Goal: Task Accomplishment & Management: Complete application form

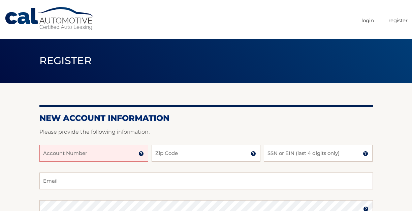
click at [59, 151] on input "Account Number" at bounding box center [93, 153] width 109 height 17
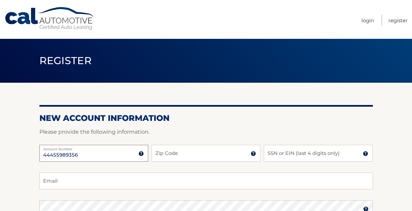
type input "44455989356"
click at [175, 150] on input "Zip Code" at bounding box center [206, 153] width 109 height 17
type input "14217"
click at [271, 152] on input "SSN or EIN (last 4 digits only)" at bounding box center [318, 153] width 109 height 17
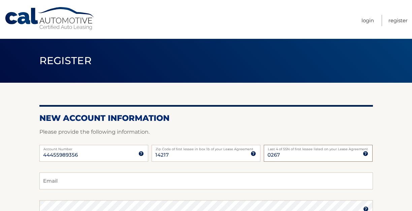
type input "0267"
click at [57, 182] on input "Email" at bounding box center [206, 180] width 334 height 17
type input "flanaganma160@gmail.com"
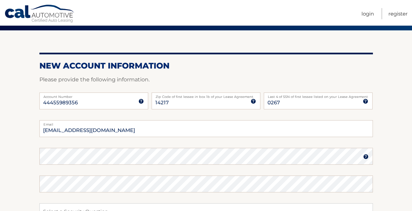
scroll to position [54, 0]
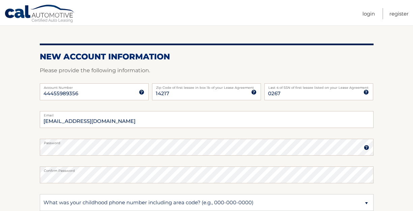
click at [395, 193] on section "New Account Information Please provide the following information. 44455989356 A…" at bounding box center [206, 152] width 413 height 263
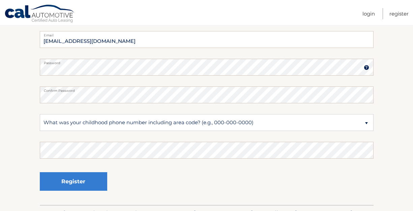
scroll to position [142, 0]
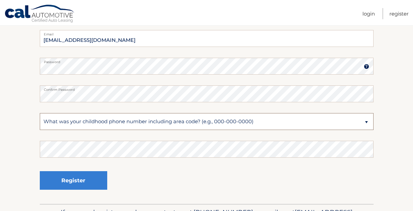
click at [367, 122] on select "Select a Security Question What was the name of your elementary school? What is…" at bounding box center [207, 121] width 334 height 17
click at [368, 122] on select "Select a Security Question What was the name of your elementary school? What is…" at bounding box center [207, 121] width 334 height 17
select select "1"
click at [40, 113] on select "Select a Security Question What was the name of your elementary school? What is…" at bounding box center [207, 121] width 334 height 17
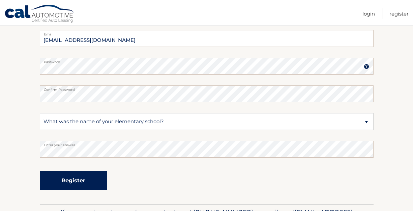
click at [56, 180] on button "Register" at bounding box center [73, 180] width 67 height 19
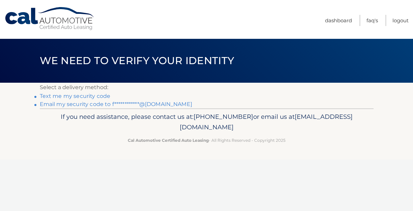
click at [361, 92] on li "Text me my security code" at bounding box center [207, 96] width 334 height 8
click at [47, 96] on link "Text me my security code" at bounding box center [75, 96] width 71 height 6
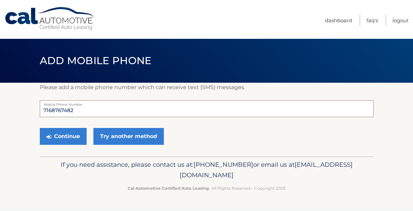
click at [77, 109] on input "7168767482" at bounding box center [207, 108] width 334 height 17
type input "7166286806"
click at [53, 140] on button "Continue" at bounding box center [63, 136] width 47 height 17
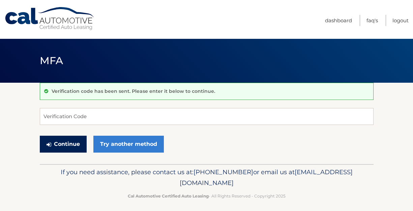
click at [58, 137] on button "Continue" at bounding box center [63, 144] width 47 height 17
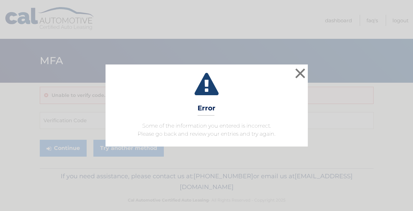
click at [54, 116] on div "× Error Some of the information you entered is incorrect. Please go back and re…" at bounding box center [207, 105] width 408 height 82
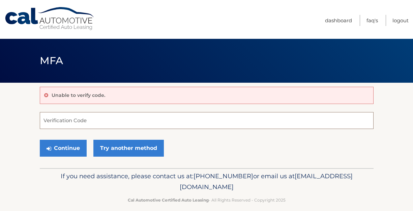
click at [54, 120] on input "Verification Code" at bounding box center [207, 120] width 334 height 17
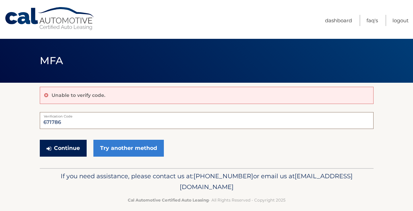
type input "671786"
click at [50, 150] on icon "submit" at bounding box center [49, 148] width 5 height 5
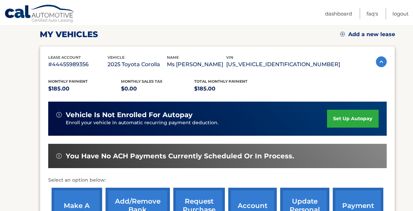
scroll to position [94, 0]
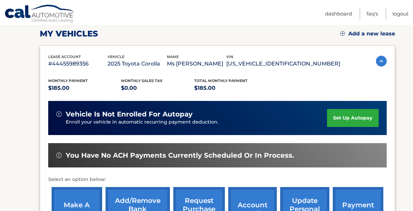
click at [344, 117] on link "set up autopay" at bounding box center [352, 118] width 51 height 18
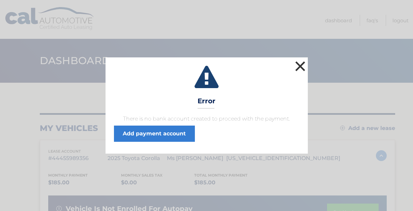
click at [300, 65] on button "×" at bounding box center [300, 65] width 13 height 13
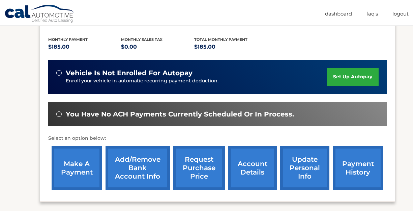
scroll to position [135, 0]
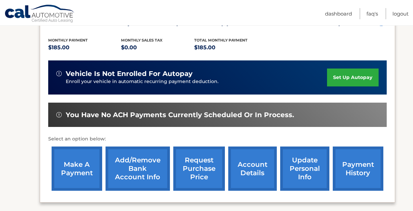
click at [341, 80] on link "set up autopay" at bounding box center [352, 77] width 51 height 18
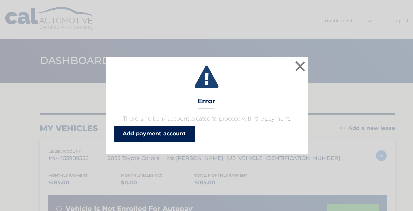
click at [174, 132] on link "Add payment account" at bounding box center [154, 133] width 81 height 16
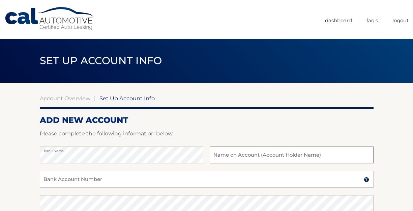
click at [219, 154] on input "text" at bounding box center [292, 154] width 164 height 17
type input "[PERSON_NAME]"
click at [48, 180] on input "Bank Account Number" at bounding box center [207, 179] width 334 height 17
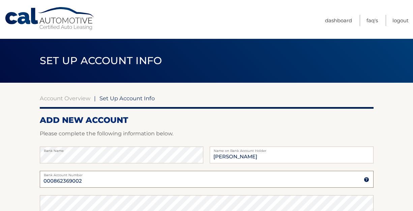
type input "000862369002"
click at [381, 204] on section "Account Overview | Set Up Account Info ADD NEW ACCOUNT Please complete the foll…" at bounding box center [206, 211] width 413 height 257
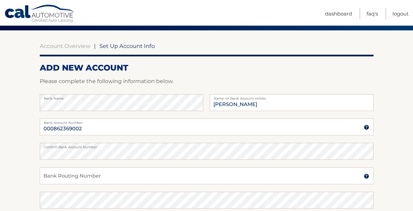
scroll to position [54, 0]
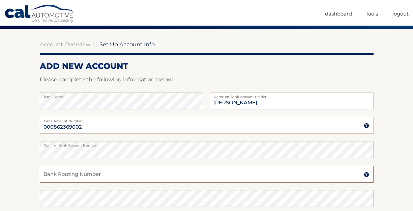
click at [50, 174] on input "Bank Routing Number" at bounding box center [207, 174] width 334 height 17
type input "022000839"
click at [381, 197] on section "Account Overview | Set Up Account Info ADD NEW ACCOUNT Please complete the foll…" at bounding box center [206, 157] width 413 height 257
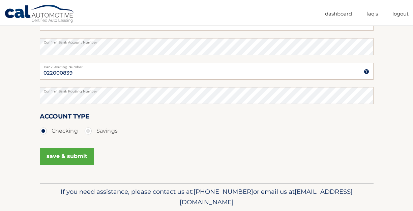
scroll to position [162, 0]
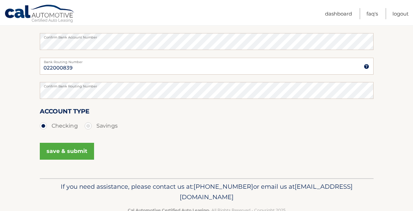
click at [61, 150] on button "save & submit" at bounding box center [67, 151] width 54 height 17
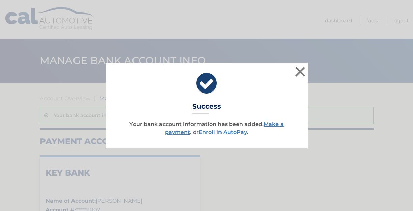
click at [221, 132] on link "Enroll In AutoPay" at bounding box center [223, 132] width 48 height 6
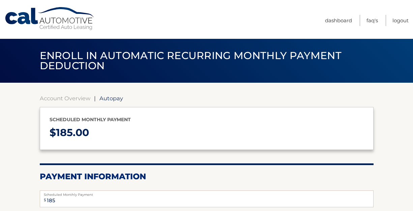
select select "NGRhNGYyMTQtYWVjOS00ZTE4LTlmZmQtNjBhNjAxMGNkNGZh"
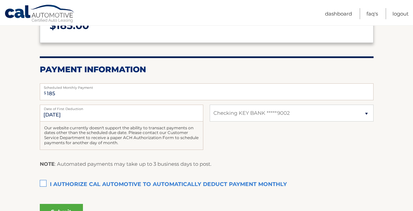
scroll to position [108, 0]
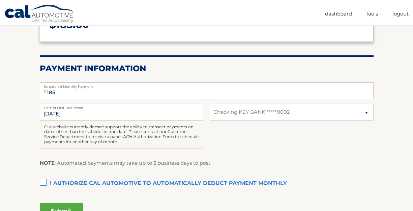
click at [43, 182] on label "I authorize cal automotive to automatically deduct payment monthly This checkbo…" at bounding box center [207, 183] width 334 height 13
click at [0, 0] on input "I authorize cal automotive to automatically deduct payment monthly This checkbo…" at bounding box center [0, 0] width 0 height 0
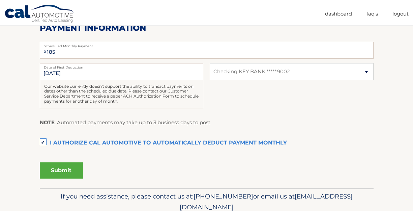
scroll to position [162, 0]
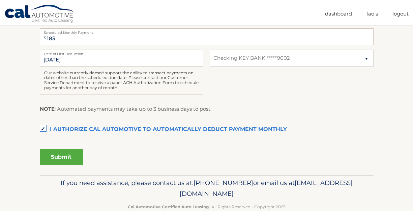
click at [61, 154] on button "Submit" at bounding box center [61, 157] width 43 height 16
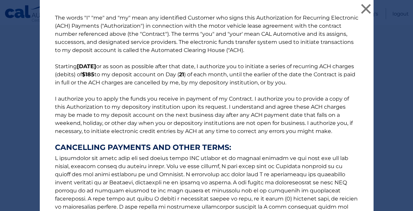
click at [61, 154] on p "The words "I" "me" and "my" mean any identified Customer who signs this Authori…" at bounding box center [206, 136] width 317 height 245
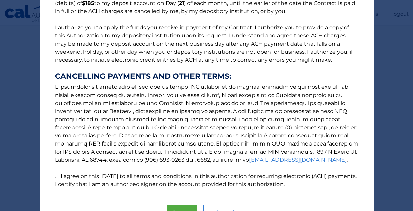
scroll to position [81, 0]
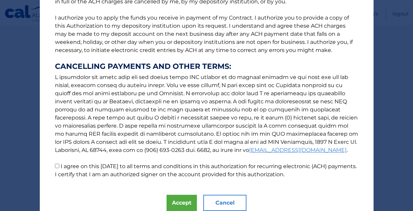
click at [58, 166] on input "I agree on this 08/27/2025 to all terms and conditions in this authorization fo…" at bounding box center [57, 166] width 4 height 4
checkbox input "true"
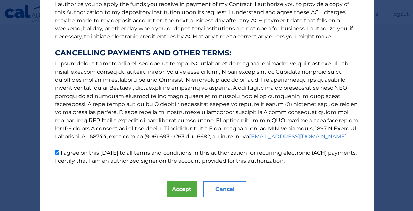
scroll to position [108, 0]
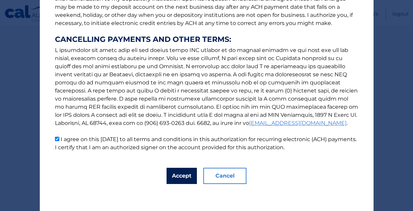
click at [180, 175] on button "Accept" at bounding box center [182, 176] width 30 height 16
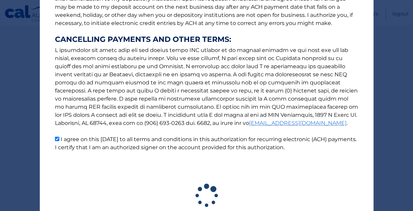
scroll to position [158, 0]
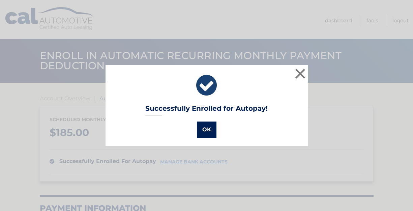
click at [207, 127] on button "OK" at bounding box center [207, 129] width 20 height 16
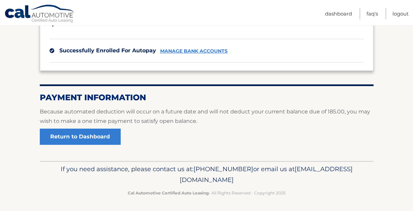
scroll to position [112, 0]
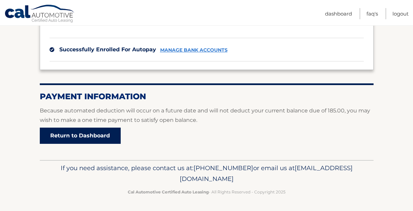
click at [95, 135] on link "Return to Dashboard" at bounding box center [80, 135] width 81 height 16
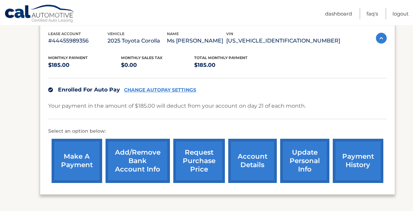
scroll to position [121, 0]
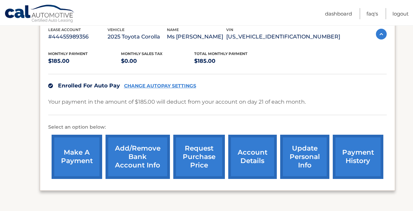
click at [71, 163] on link "make a payment" at bounding box center [77, 157] width 51 height 44
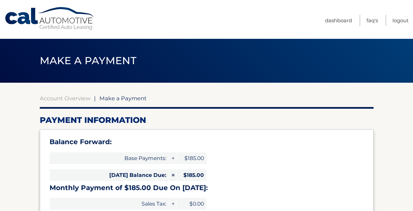
select select "NGRhNGYyMTQtYWVjOS00ZTE4LTlmZmQtNjBhNjAxMGNkNGZh"
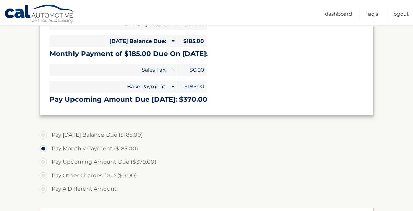
scroll to position [135, 0]
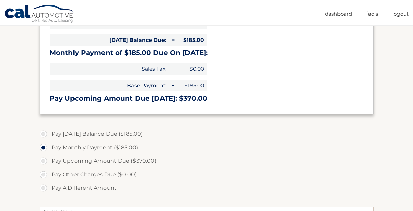
click at [43, 133] on label "Pay [DATE] Balance Due ($185.00)" at bounding box center [207, 133] width 334 height 13
click at [43, 133] on input "Pay [DATE] Balance Due ($185.00)" at bounding box center [45, 132] width 7 height 11
radio input "true"
click at [42, 141] on input "Pay Monthly Payment ($185.00)" at bounding box center [45, 146] width 7 height 11
radio input "true"
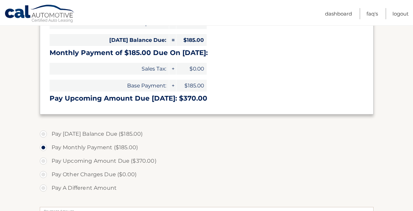
click at [42, 154] on input "Pay Upcoming Amount Due ($370.00)" at bounding box center [45, 159] width 7 height 11
radio input "true"
type input "370.00"
click at [42, 181] on input "Pay A Different Amount" at bounding box center [45, 186] width 7 height 11
radio input "true"
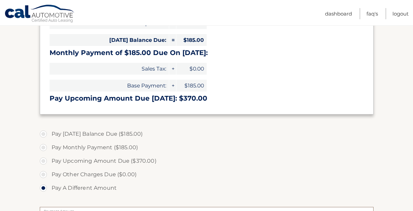
scroll to position [147, 0]
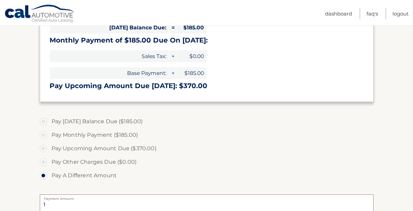
type input "2"
click at [43, 123] on label "Pay Today's Balance Due ($185.00)" at bounding box center [207, 121] width 334 height 13
click at [43, 123] on input "Pay Today's Balance Due ($185.00)" at bounding box center [45, 120] width 7 height 11
radio input "true"
type input "185.00"
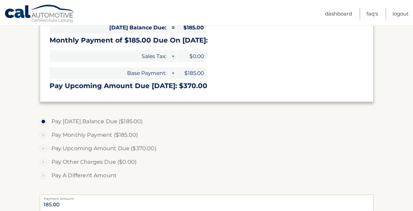
click at [302, 167] on label "Pay Other Charges Due ($0.00)" at bounding box center [207, 161] width 334 height 13
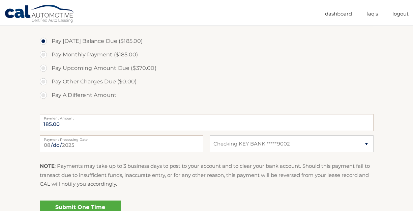
scroll to position [229, 0]
click at [98, 205] on link "Submit One Time Payment" at bounding box center [80, 210] width 81 height 22
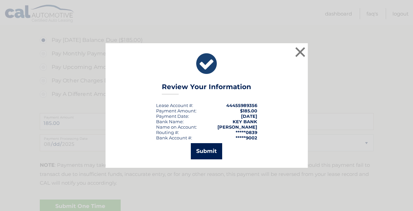
click at [204, 149] on button "Submit" at bounding box center [206, 151] width 31 height 16
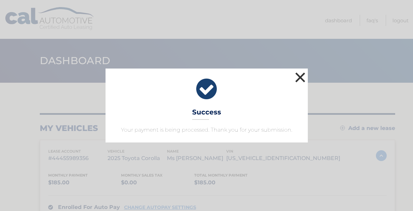
click at [301, 76] on button "×" at bounding box center [300, 76] width 13 height 13
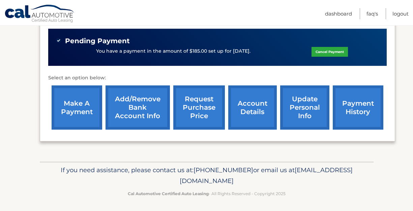
scroll to position [218, 0]
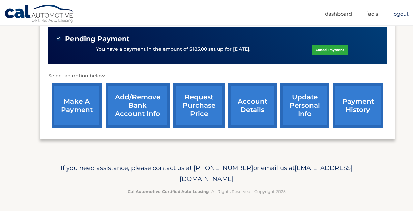
click at [400, 13] on link "Logout" at bounding box center [400, 13] width 16 height 11
